Goal: Navigation & Orientation: Find specific page/section

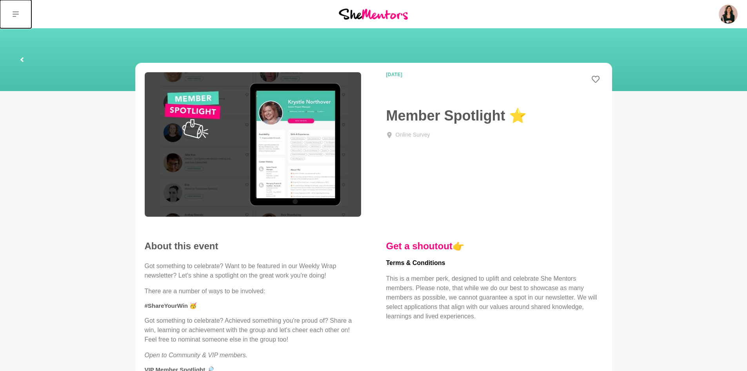
click at [20, 18] on button at bounding box center [15, 14] width 31 height 28
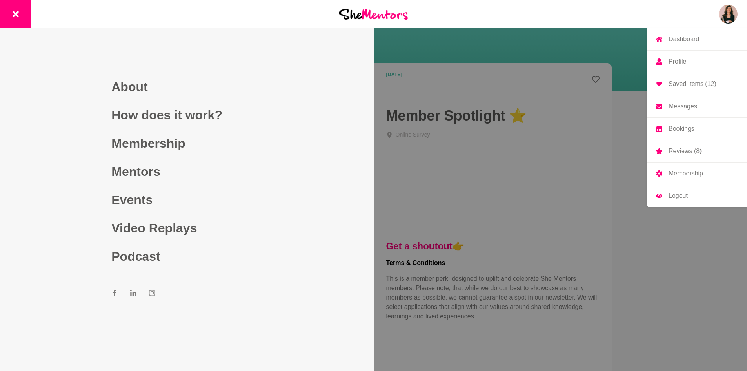
click at [730, 13] on img at bounding box center [728, 14] width 19 height 19
click at [706, 38] on link "Dashboard" at bounding box center [697, 39] width 100 height 22
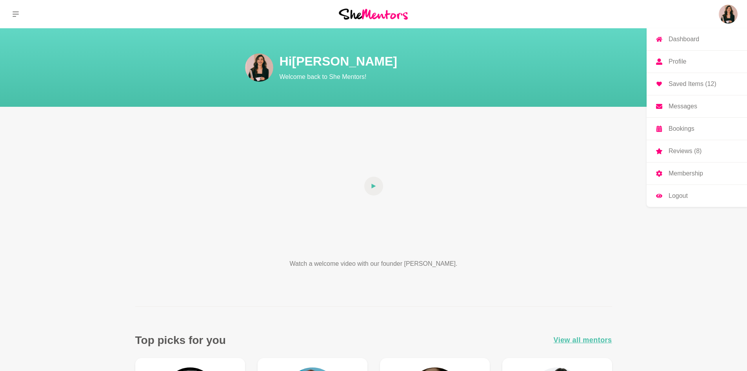
click at [725, 13] on img at bounding box center [728, 14] width 19 height 19
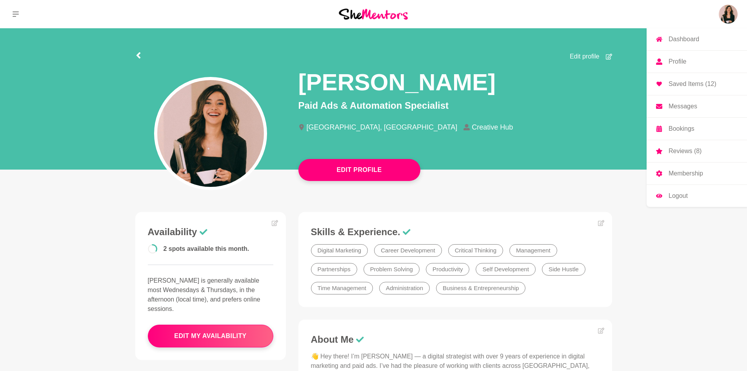
click at [687, 42] on link "Dashboard" at bounding box center [697, 39] width 100 height 22
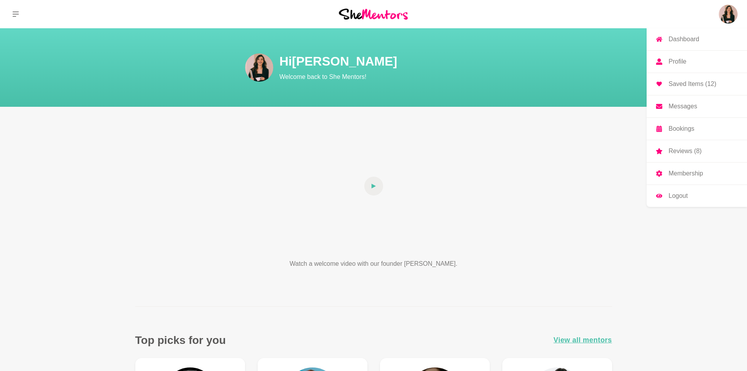
click at [734, 14] on img at bounding box center [728, 14] width 19 height 19
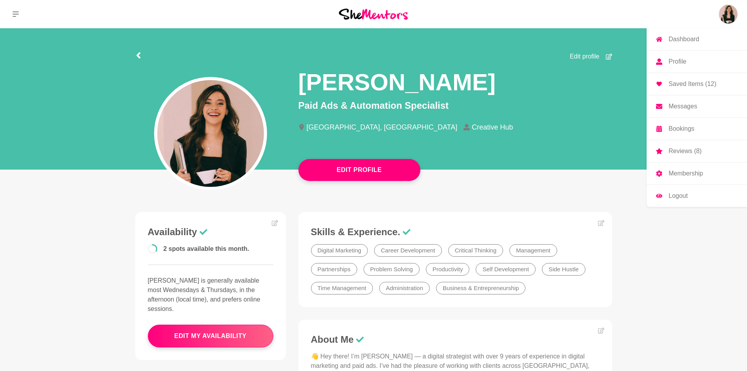
click at [690, 107] on p "Messages" at bounding box center [683, 106] width 29 height 6
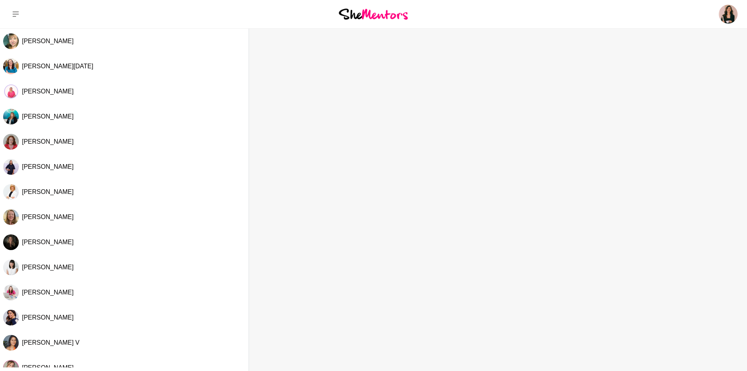
click at [383, 18] on img at bounding box center [373, 14] width 69 height 11
